Goal: Check status: Check status

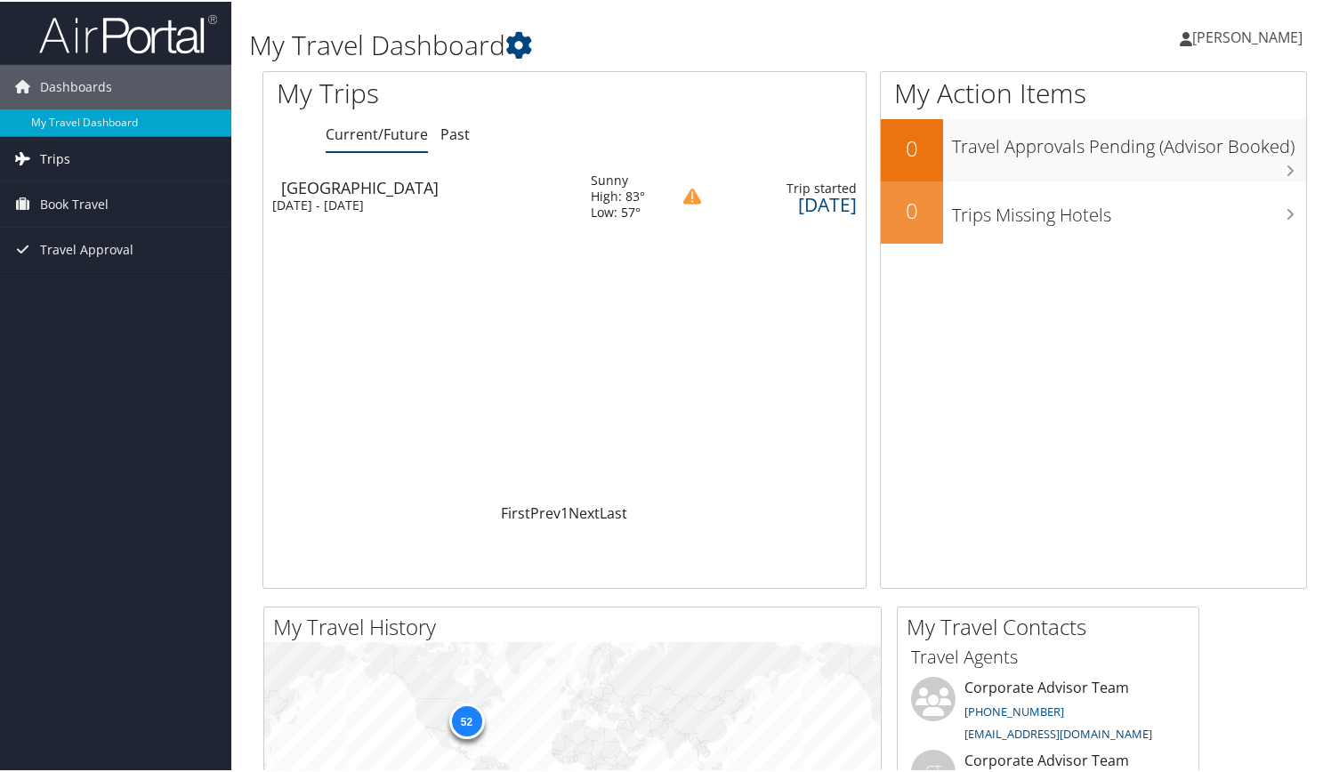
click at [86, 153] on link "Trips" at bounding box center [115, 157] width 231 height 44
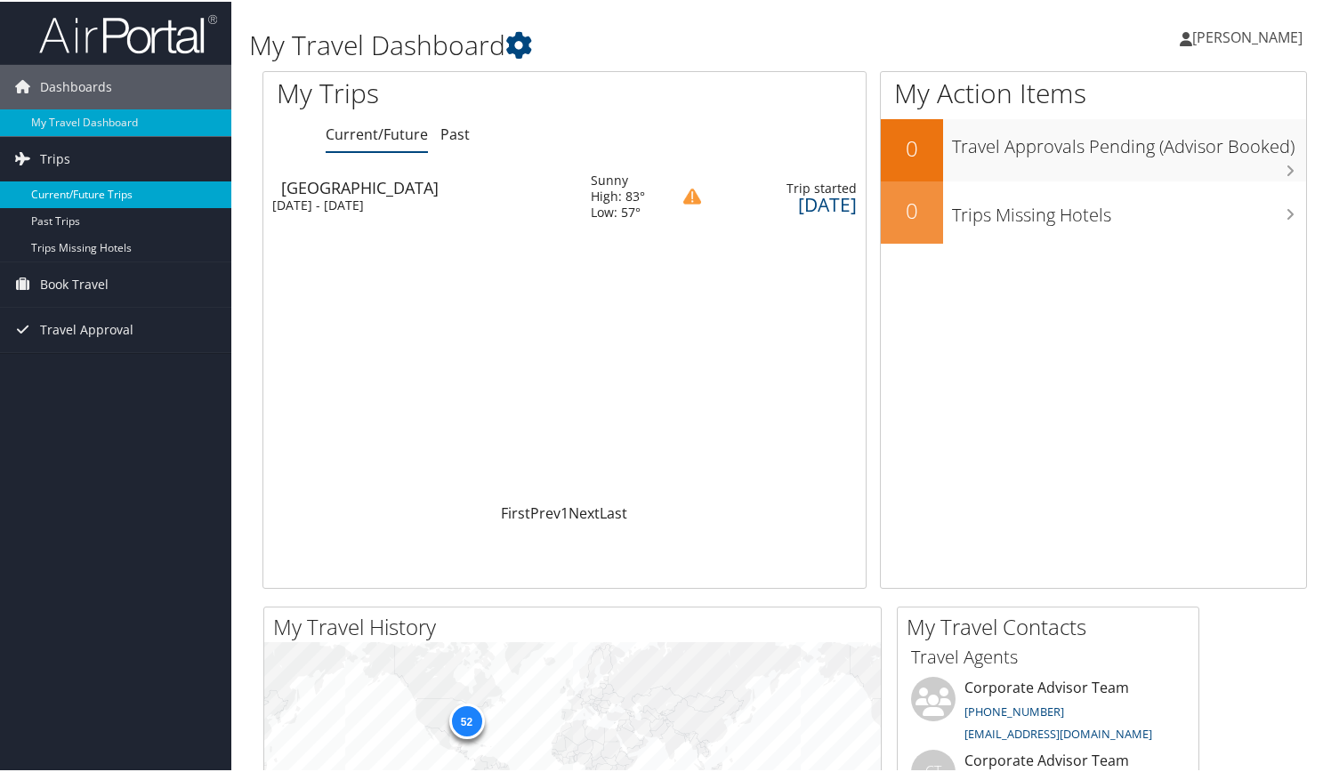
click at [86, 190] on link "Current/Future Trips" at bounding box center [115, 193] width 231 height 27
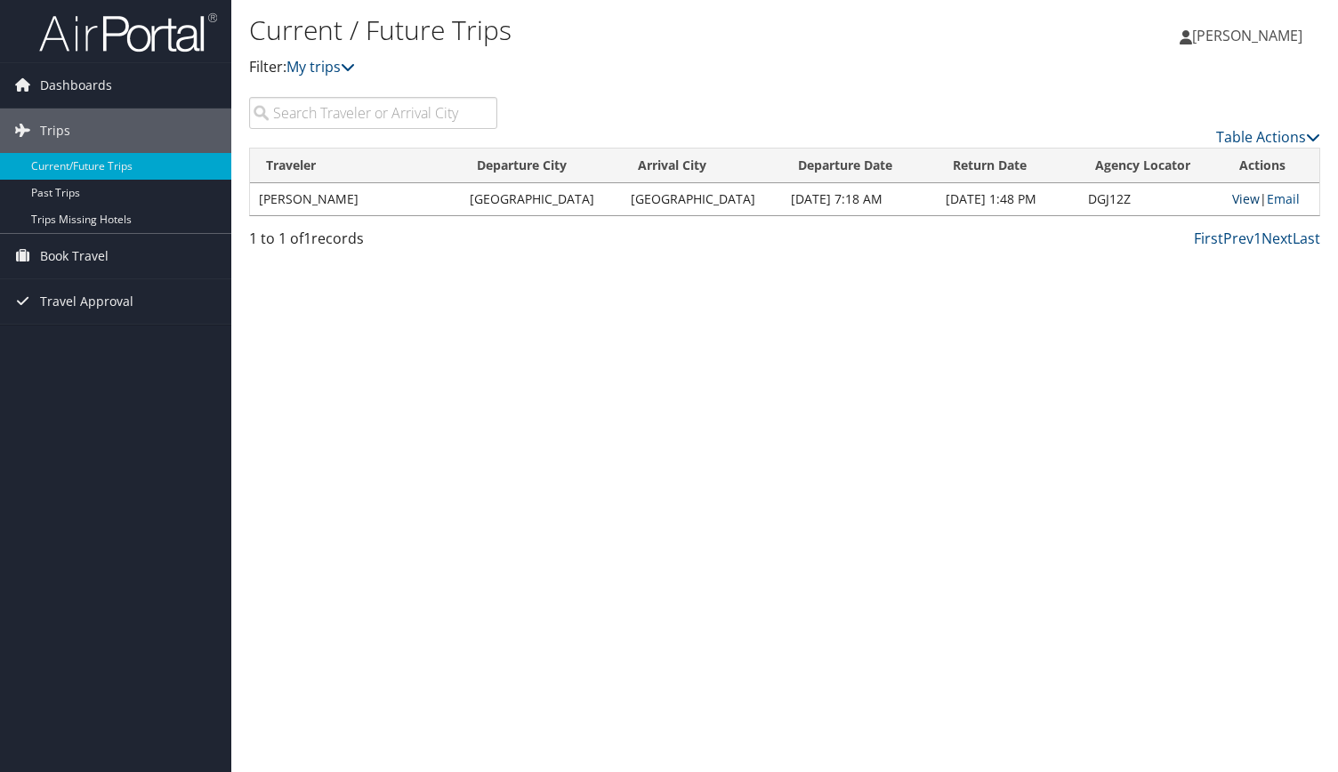
click at [1237, 204] on link "View" at bounding box center [1247, 198] width 28 height 17
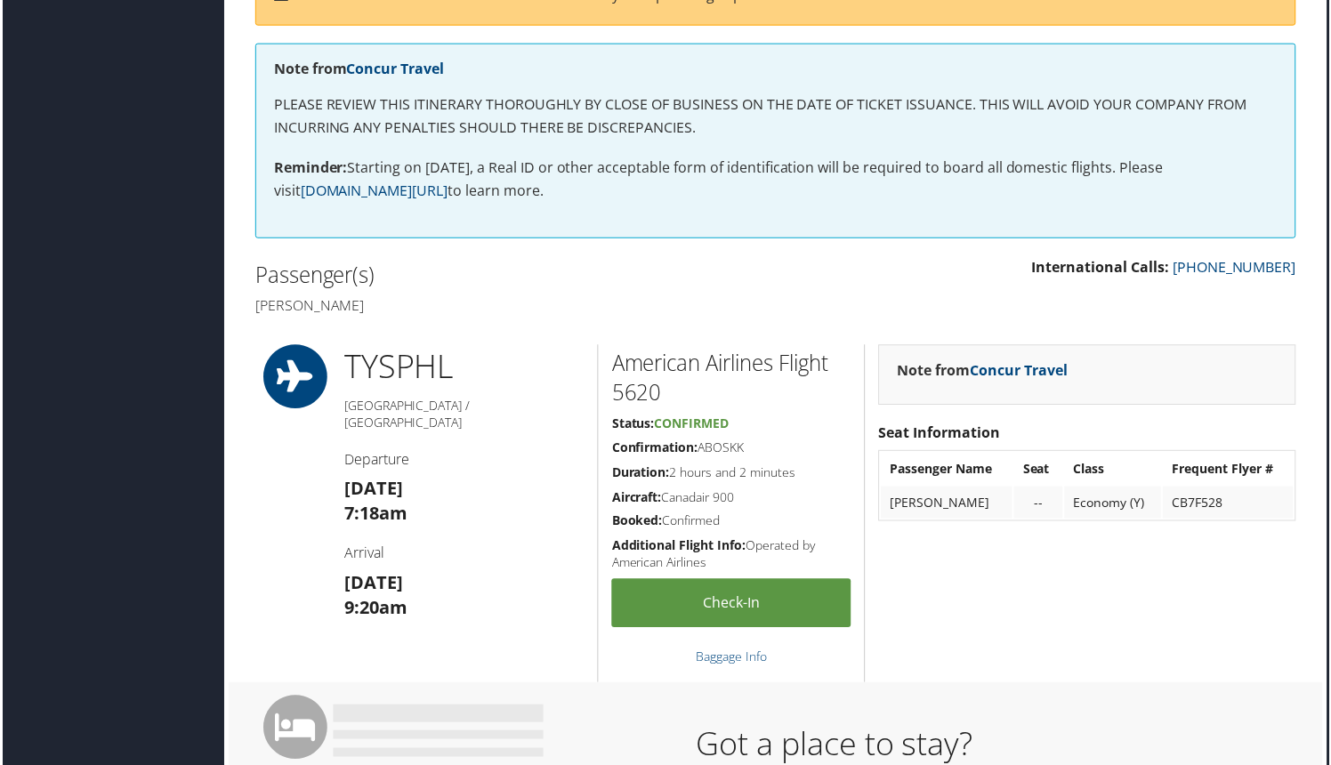
scroll to position [0, 9]
